Goal: Information Seeking & Learning: Learn about a topic

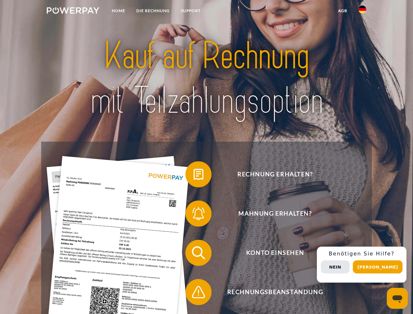
click at [73, 11] on img at bounding box center [73, 10] width 53 height 7
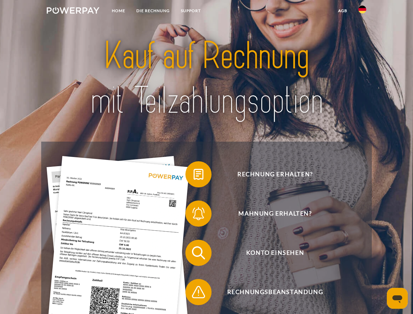
click at [362, 11] on img at bounding box center [362, 10] width 8 height 8
click at [342, 11] on link "agb" at bounding box center [342, 11] width 20 height 12
click at [193, 175] on span at bounding box center [188, 174] width 33 height 33
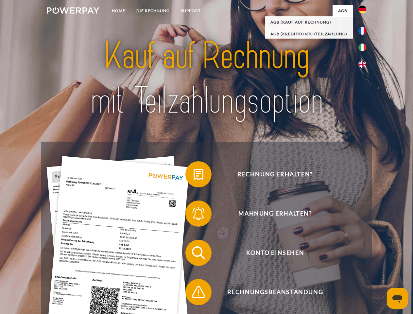
click at [193, 215] on span at bounding box center [188, 213] width 33 height 33
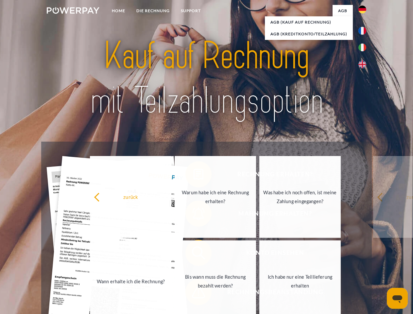
click at [193, 254] on link "Bis wann muss die Rechnung bezahlt werden?" at bounding box center [214, 281] width 81 height 82
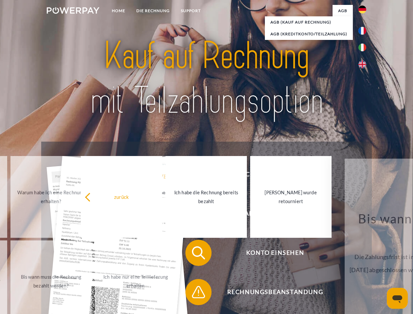
click at [193, 293] on span at bounding box center [188, 291] width 33 height 33
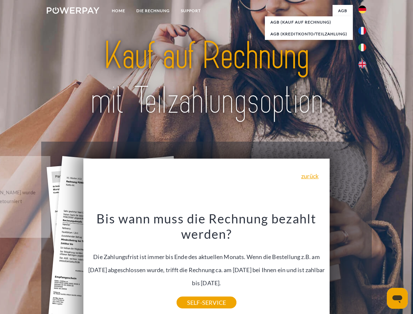
click at [364, 264] on div "Rechnung erhalten? Mahnung erhalten? Konto einsehen" at bounding box center [206, 271] width 330 height 261
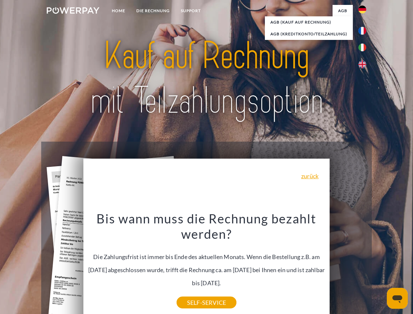
click at [348, 266] on span "Konto einsehen" at bounding box center [275, 252] width 160 height 26
click at [380, 267] on header "Home DIE RECHNUNG SUPPORT" at bounding box center [206, 225] width 413 height 451
